Goal: Task Accomplishment & Management: Use online tool/utility

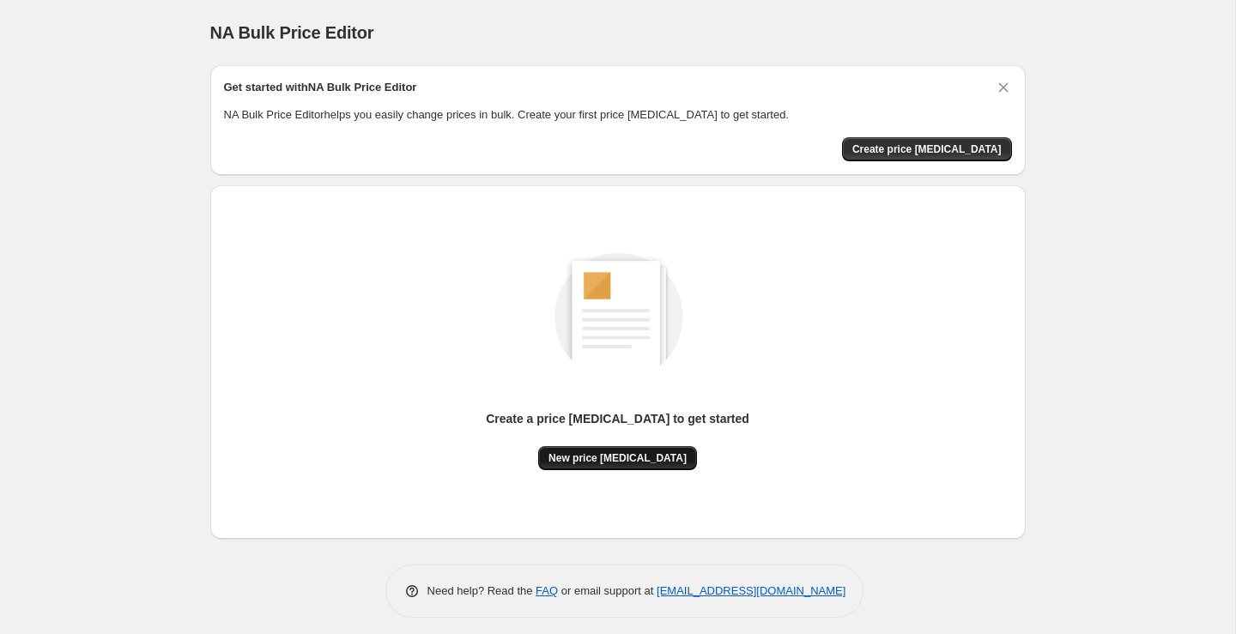
click at [660, 459] on span "New price [MEDICAL_DATA]" at bounding box center [618, 459] width 138 height 14
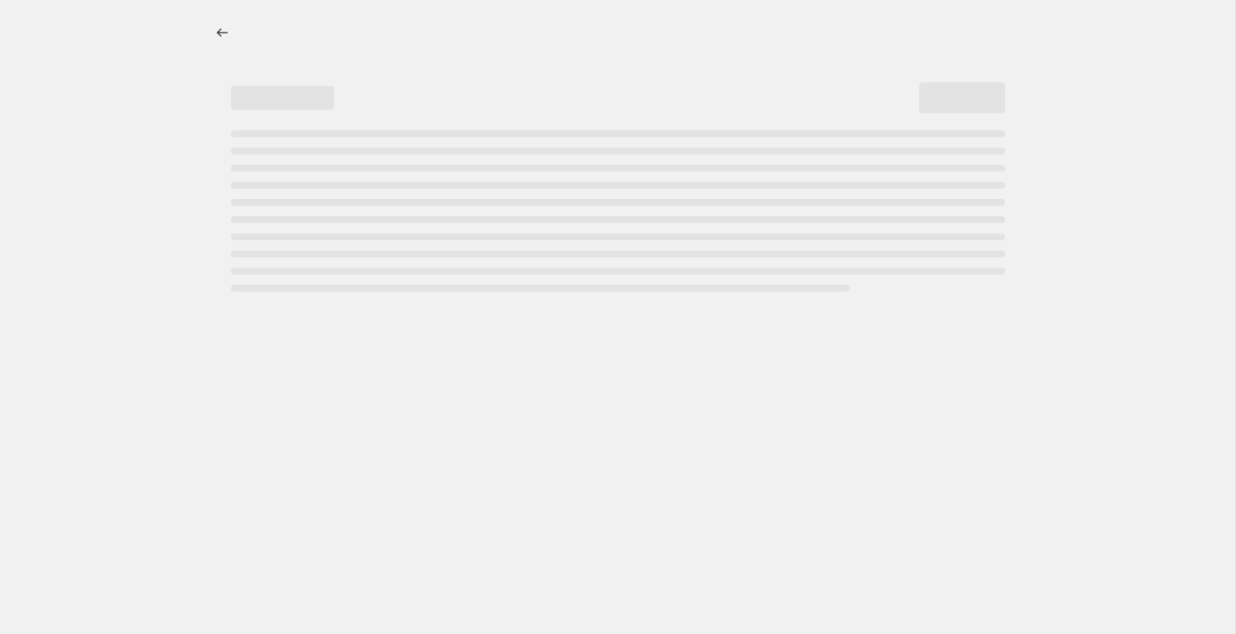
select select "percentage"
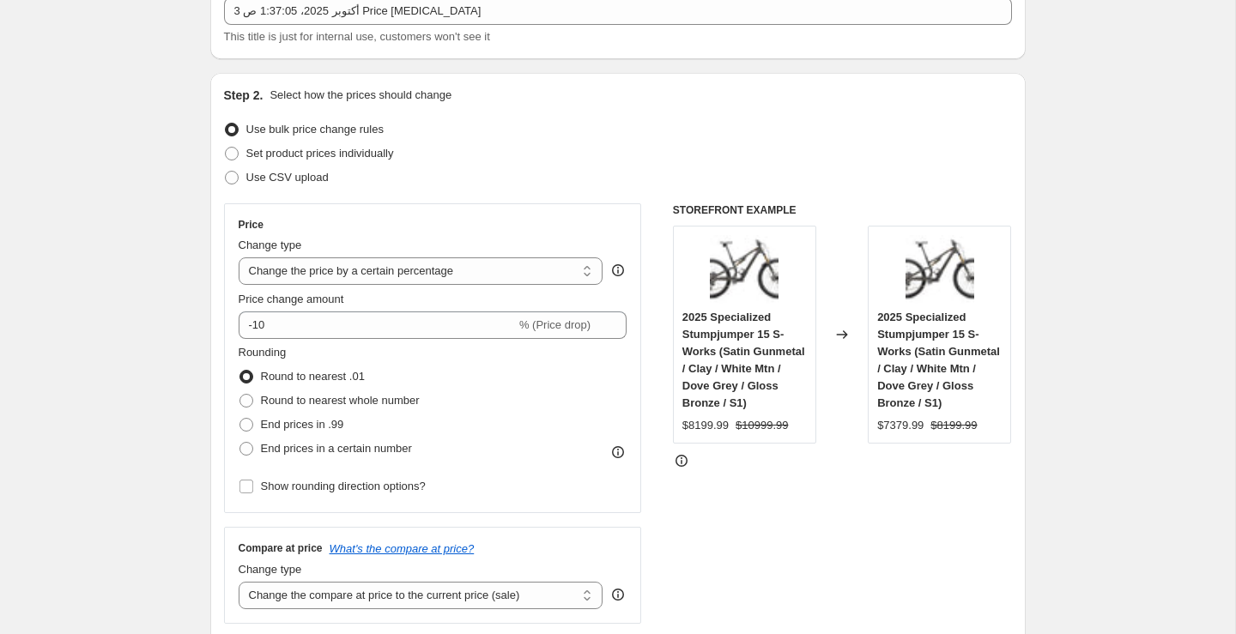
scroll to position [136, 0]
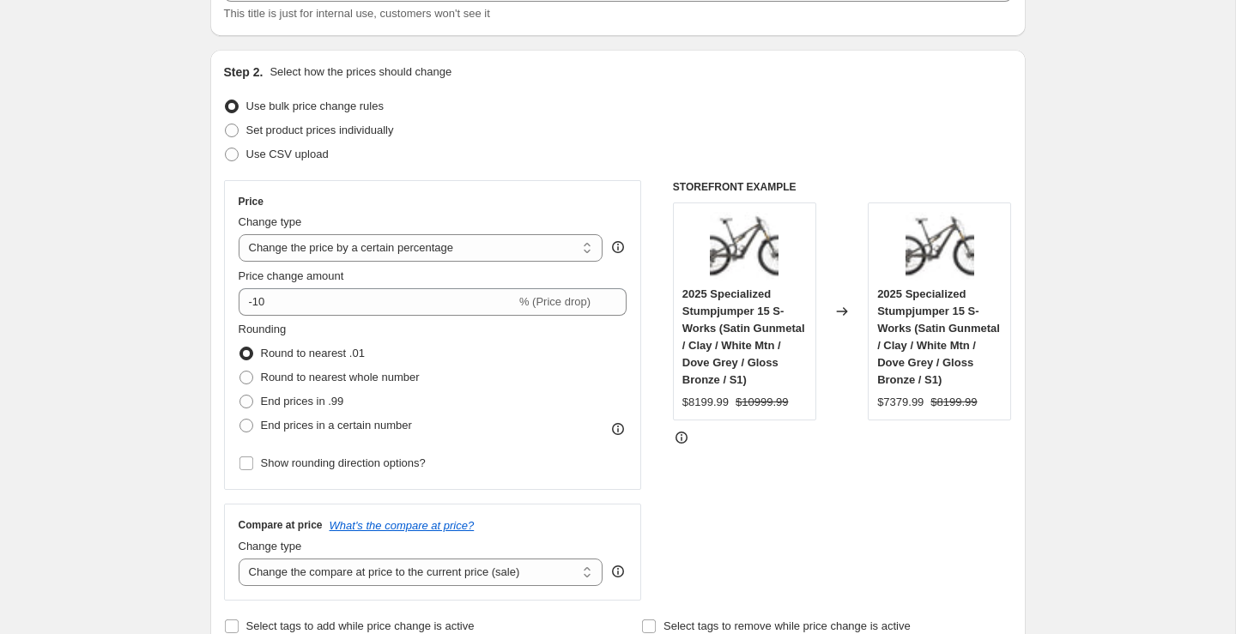
click at [436, 316] on div "Price Change type Change the price to a certain amount Change the price by a ce…" at bounding box center [433, 335] width 389 height 281
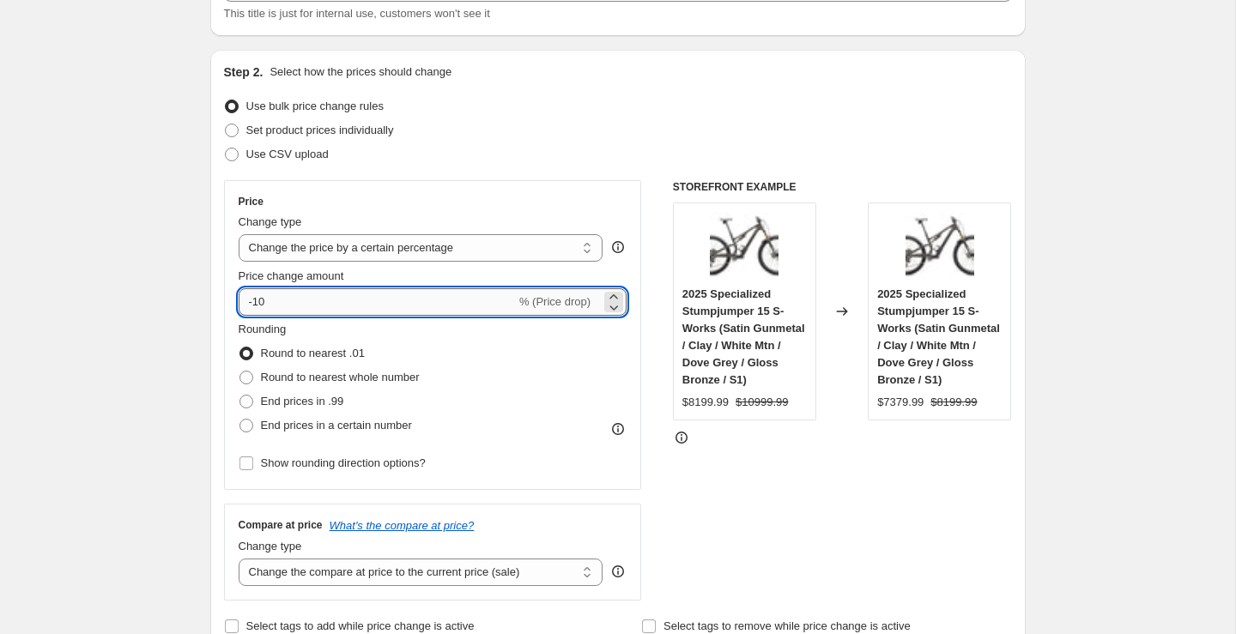
click at [437, 304] on input "-10" at bounding box center [377, 301] width 277 height 27
type input "-1"
type input "-50"
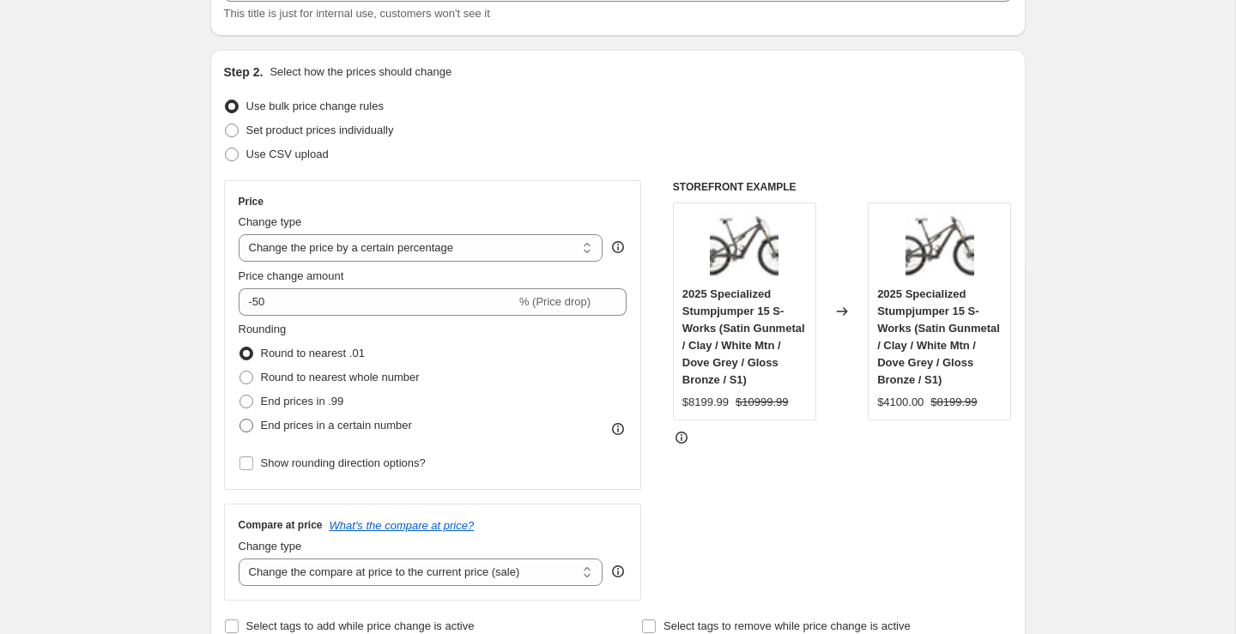
click at [369, 428] on span "End prices in a certain number" at bounding box center [336, 425] width 151 height 13
click at [240, 420] on input "End prices in a certain number" at bounding box center [240, 419] width 1 height 1
radio input "true"
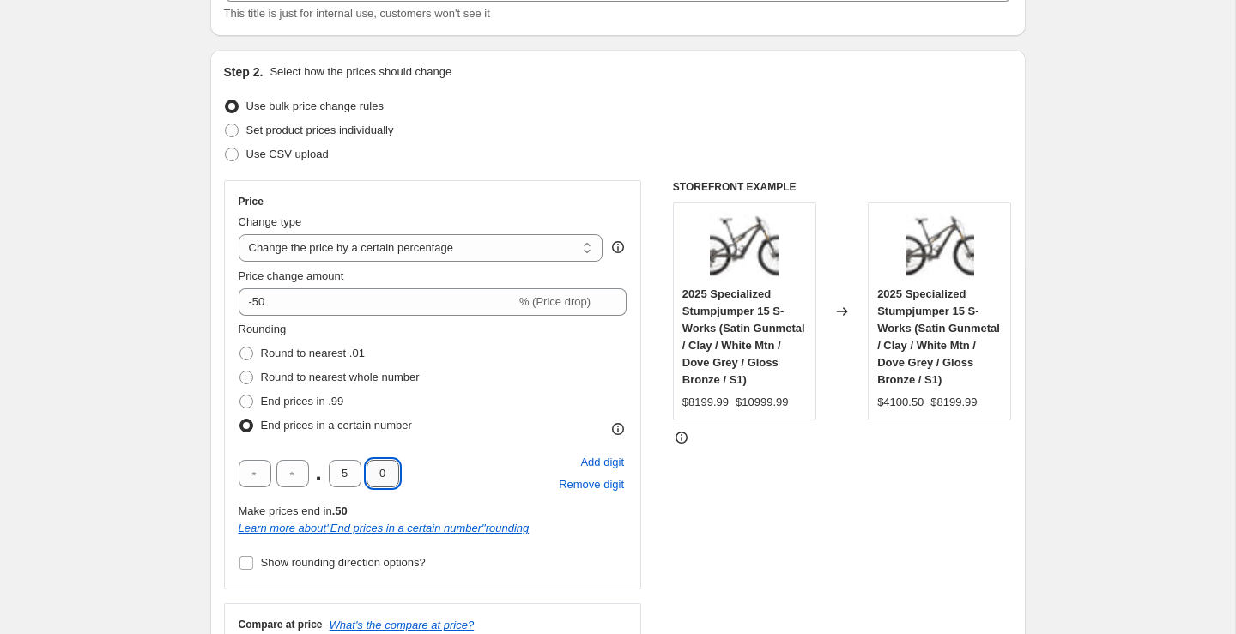
click at [367, 476] on input "0" at bounding box center [383, 473] width 33 height 27
type input "9"
click at [355, 470] on input "5" at bounding box center [345, 473] width 33 height 27
type input "9"
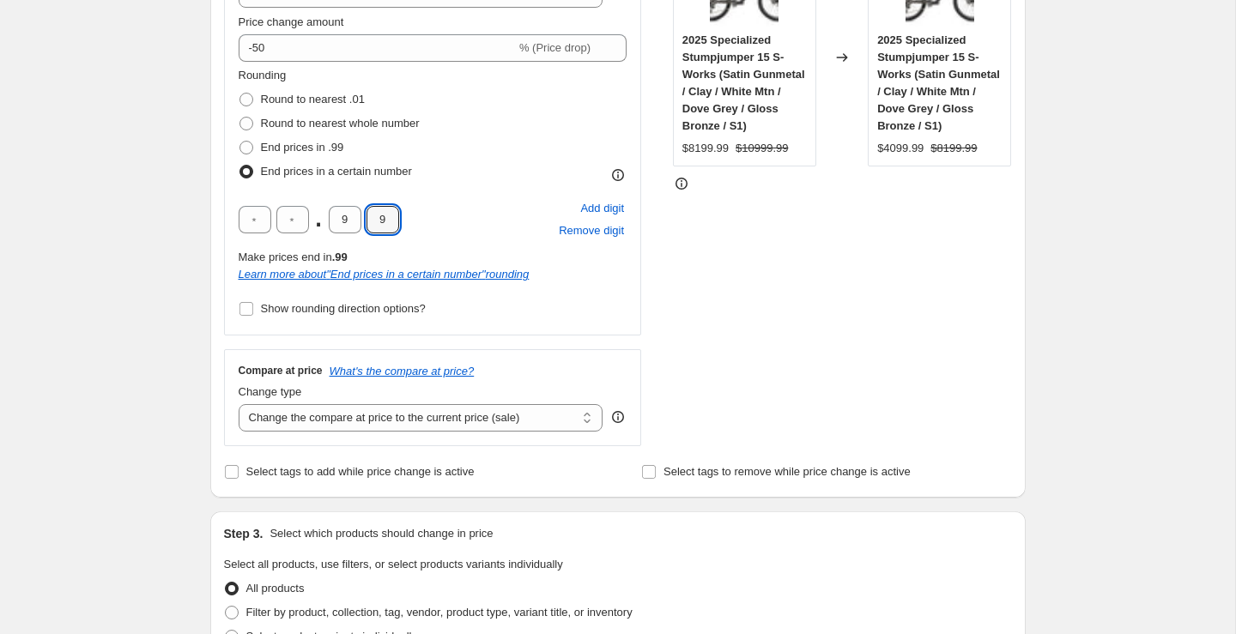
scroll to position [396, 0]
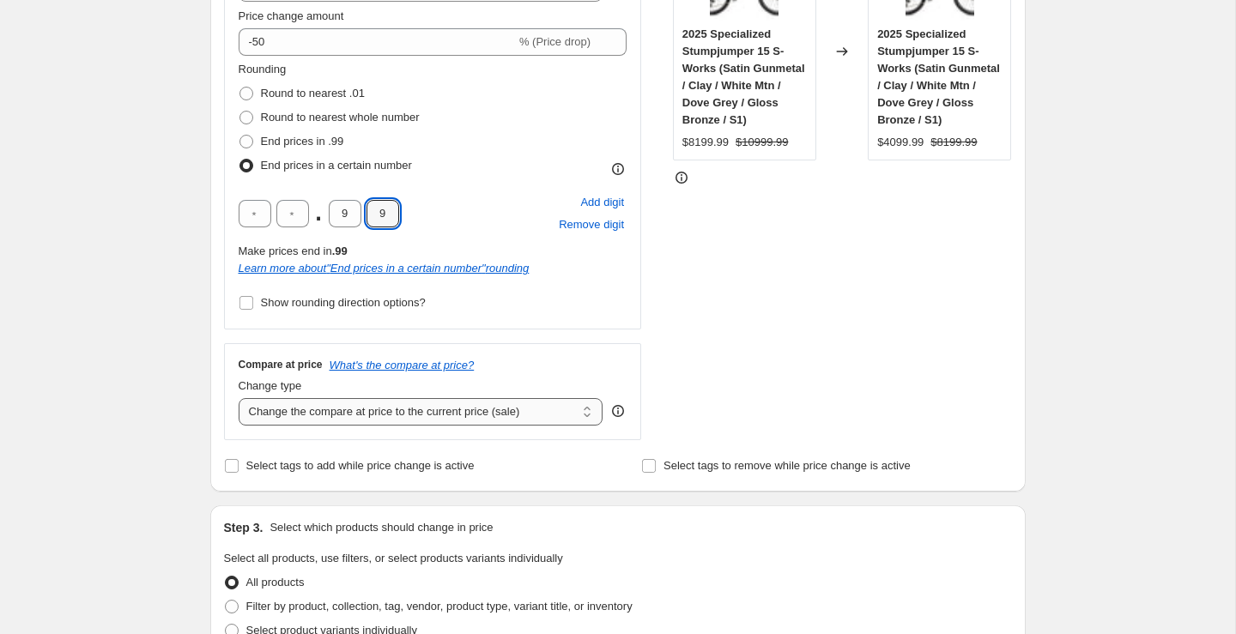
click at [574, 412] on select "Change the compare at price to the current price (sale) Change the compare at p…" at bounding box center [421, 411] width 365 height 27
select select "no_change"
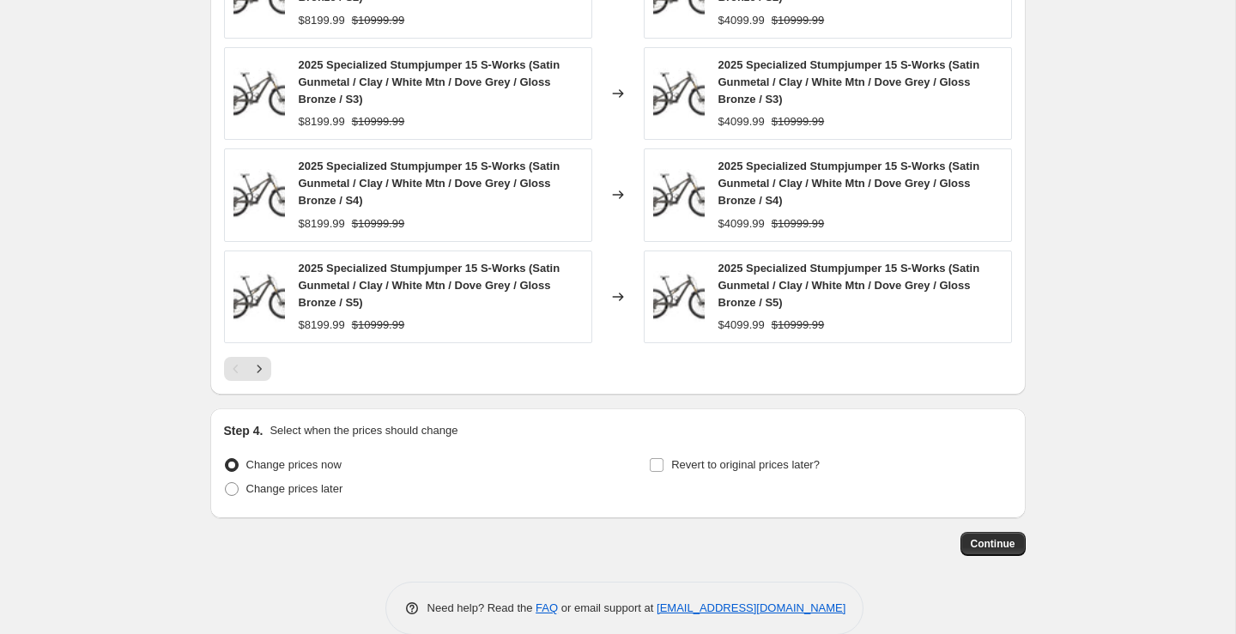
scroll to position [1295, 0]
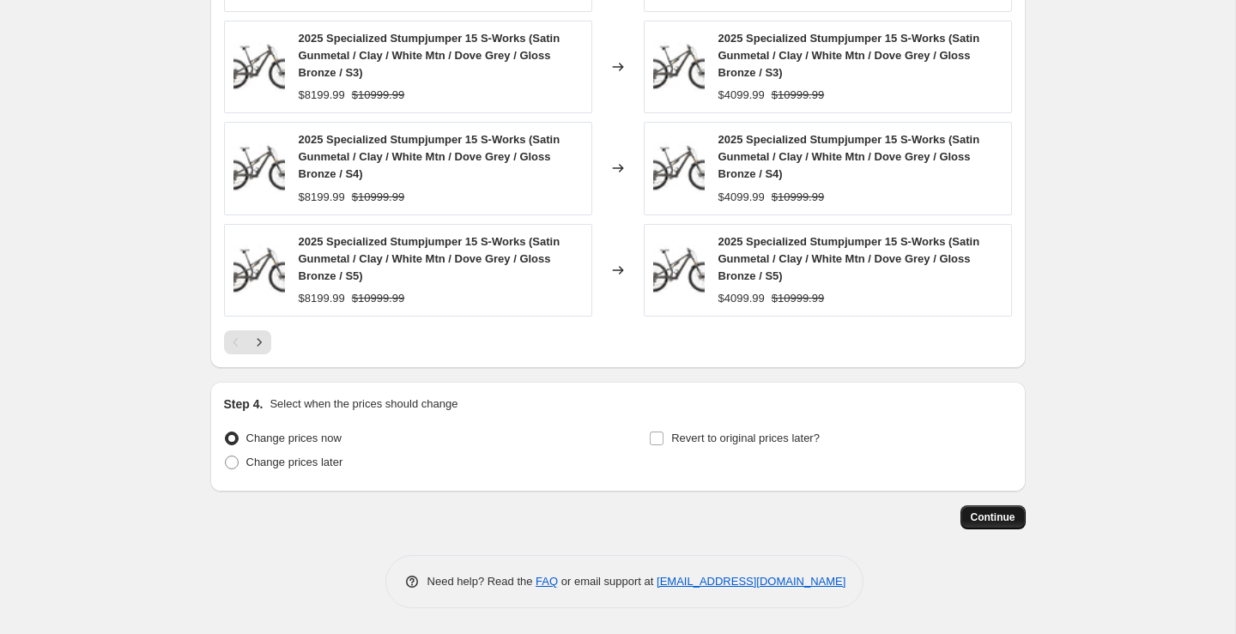
click at [1019, 524] on button "Continue" at bounding box center [993, 518] width 65 height 24
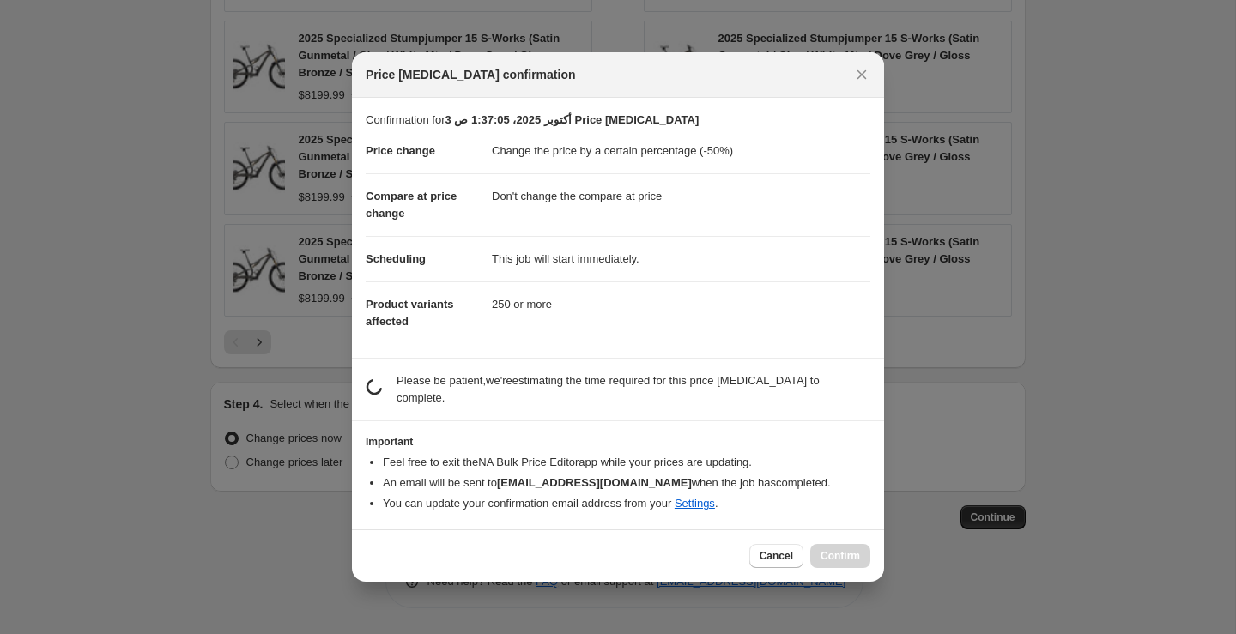
click at [884, 374] on div at bounding box center [618, 317] width 1236 height 634
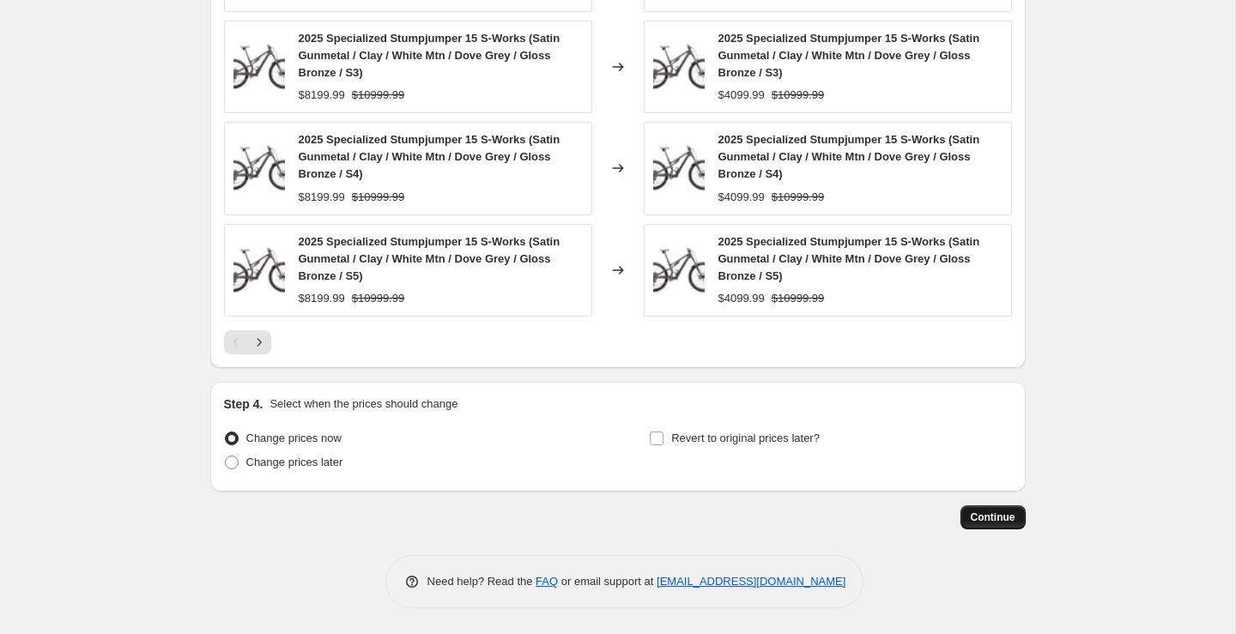
click at [1003, 516] on span "Continue" at bounding box center [993, 518] width 45 height 14
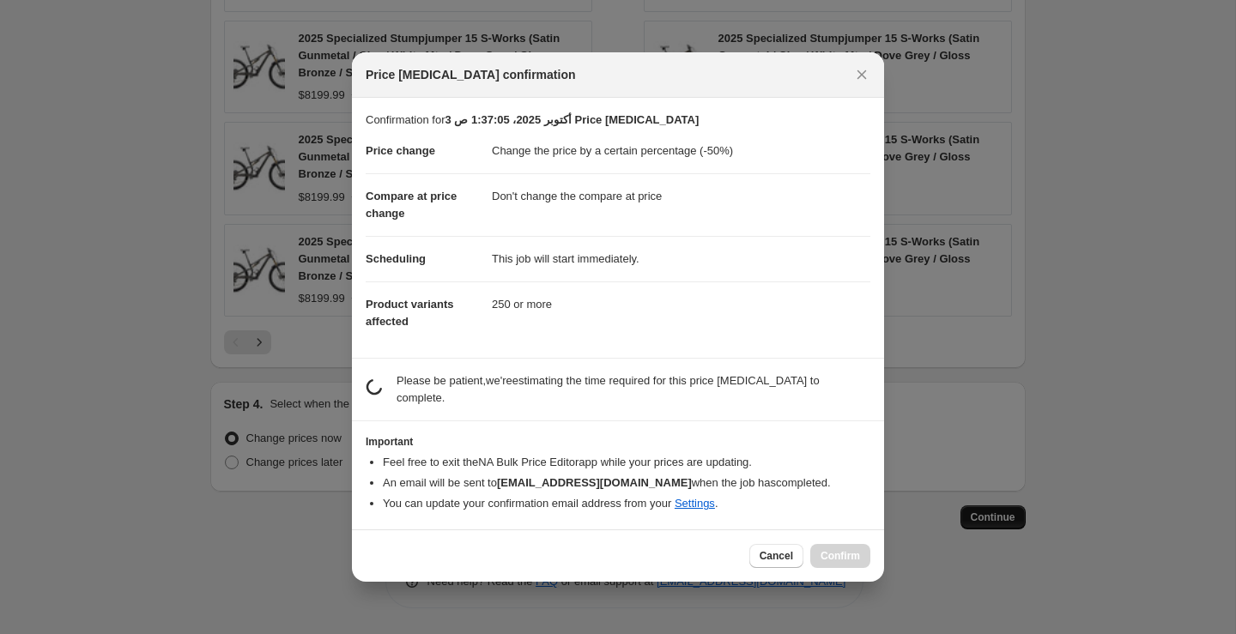
scroll to position [0, 0]
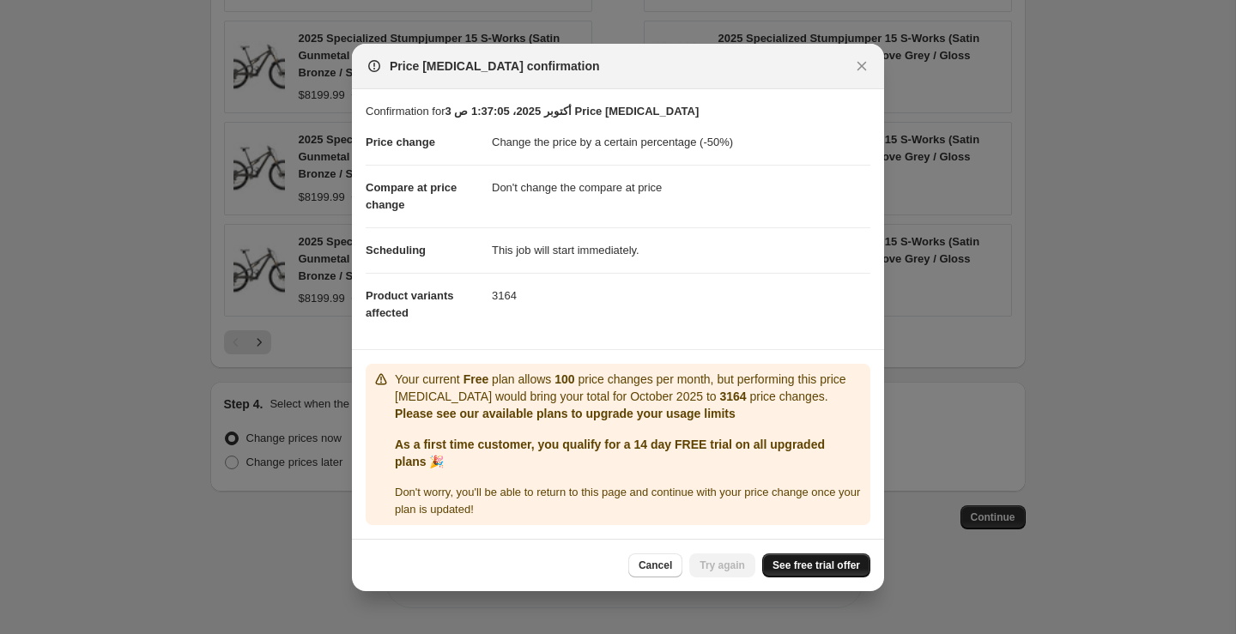
click at [814, 562] on span "See free trial offer" at bounding box center [817, 566] width 88 height 14
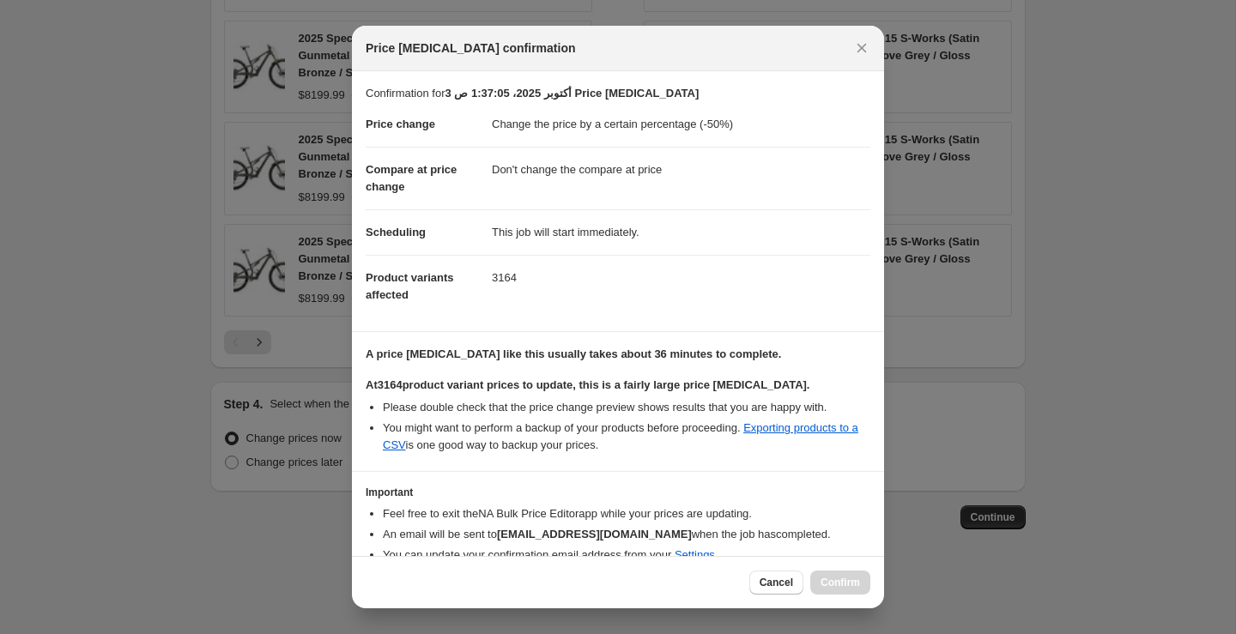
scroll to position [77, 0]
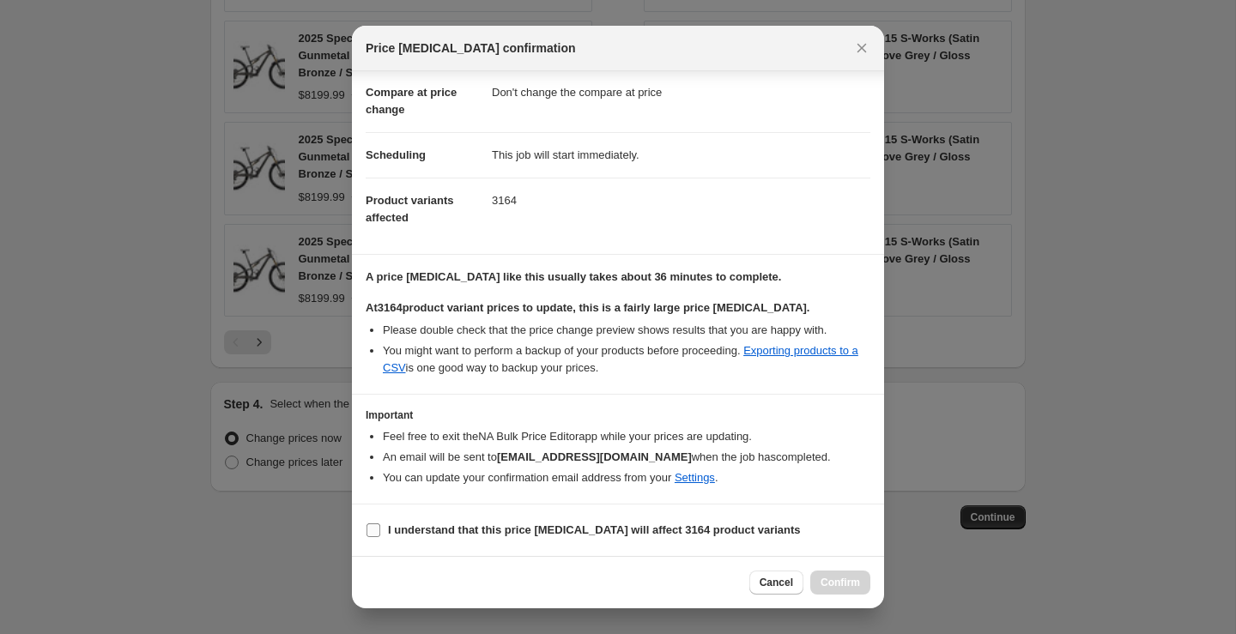
click at [378, 522] on label "I understand that this price change job will affect 3164 product variants" at bounding box center [583, 531] width 435 height 24
click at [378, 524] on input "I understand that this price change job will affect 3164 product variants" at bounding box center [374, 531] width 14 height 14
checkbox input "true"
click at [841, 574] on button "Confirm" at bounding box center [840, 583] width 60 height 24
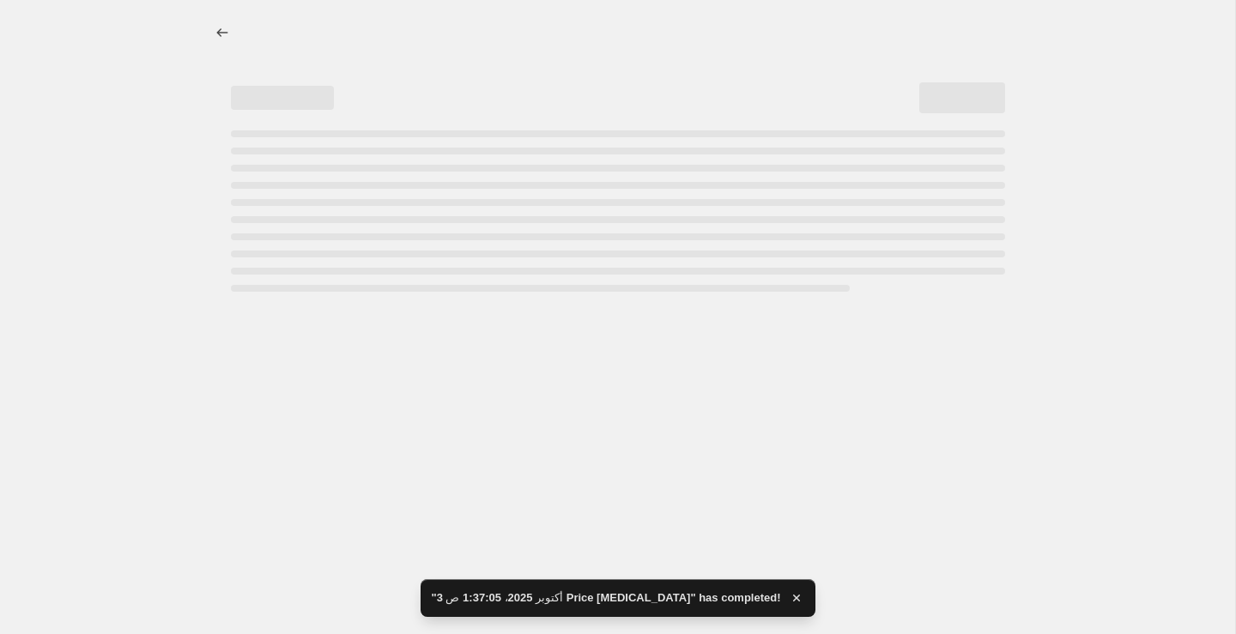
select select "percentage"
select select "no_change"
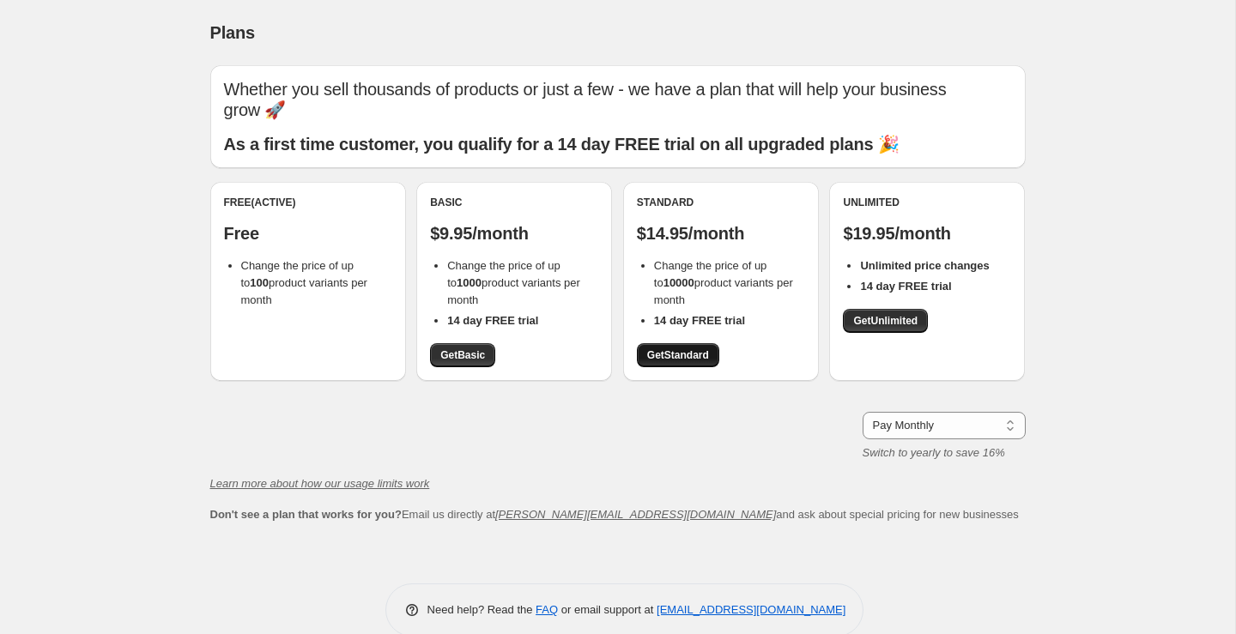
click at [674, 343] on link "Get Standard" at bounding box center [678, 355] width 82 height 24
